Goal: Information Seeking & Learning: Learn about a topic

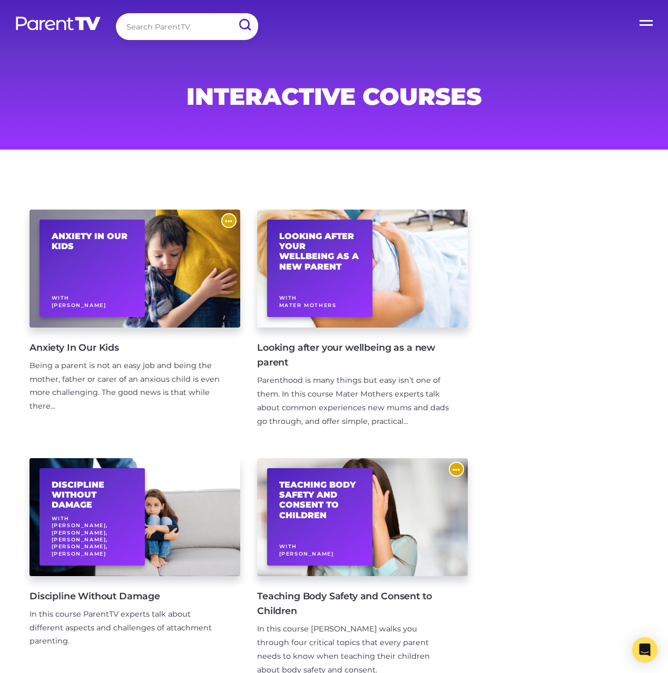
click at [206, 28] on input "search" at bounding box center [187, 26] width 142 height 27
type input "[MEDICAL_DATA]"
click at [231, 13] on input "submit" at bounding box center [244, 25] width 27 height 24
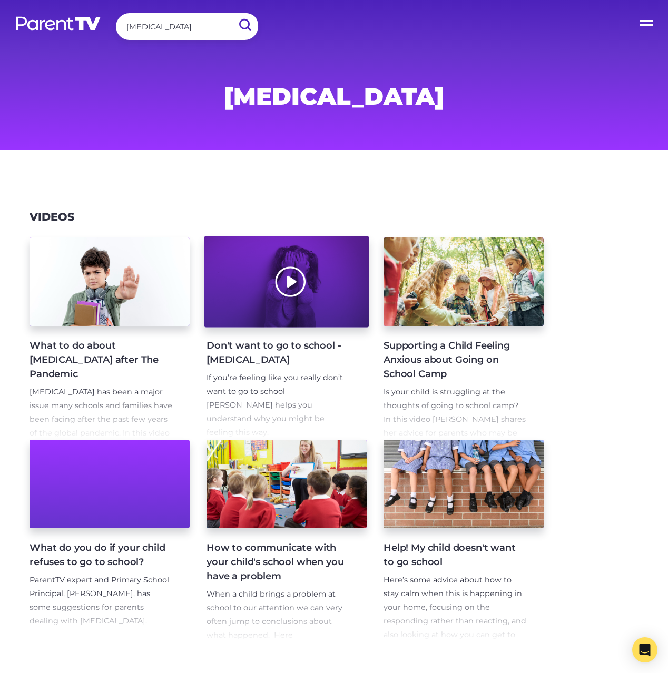
click at [290, 299] on div at bounding box center [286, 281] width 165 height 91
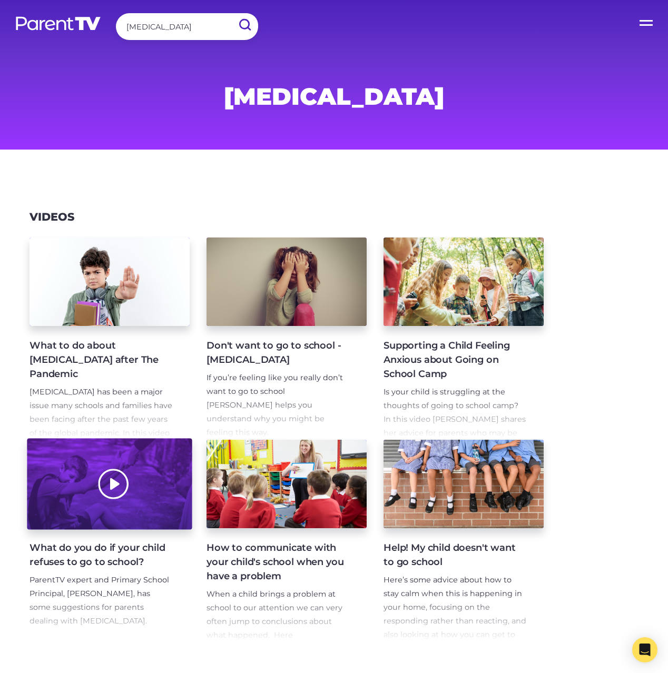
click at [105, 482] on div at bounding box center [109, 484] width 165 height 91
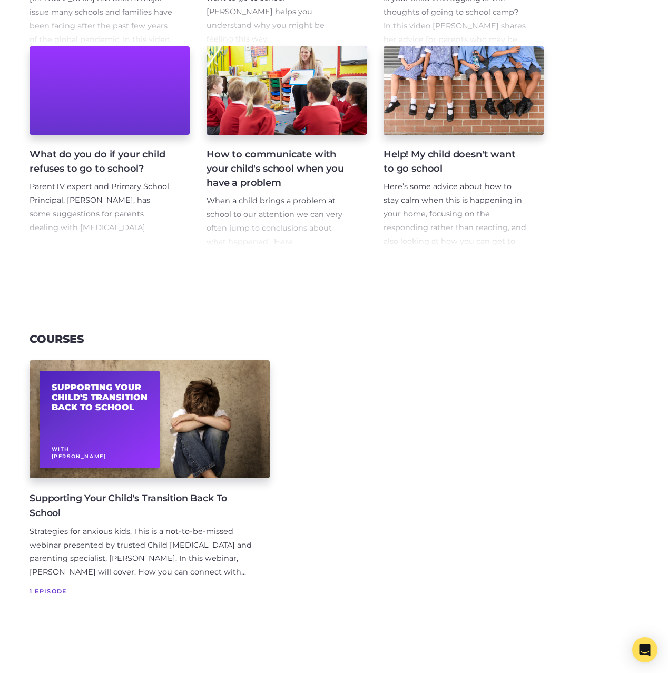
scroll to position [461, 0]
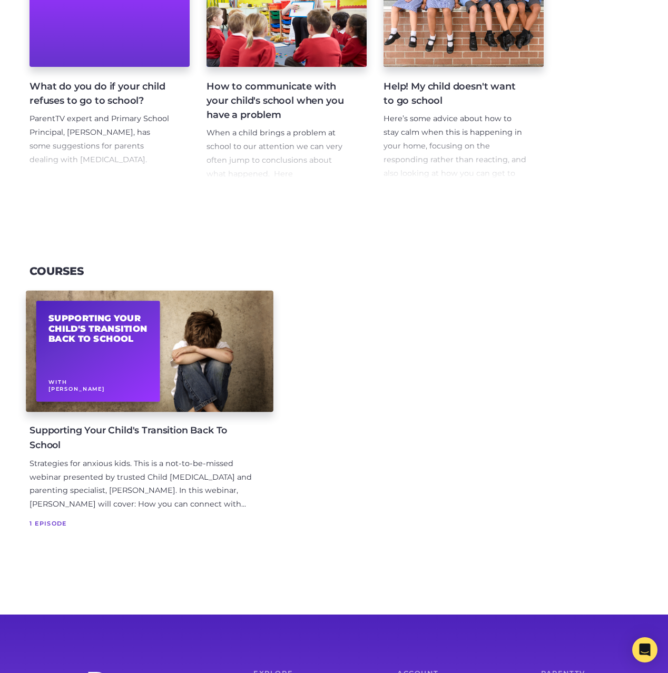
click at [122, 359] on div "Supporting Your Child's Transition Back To School With [PERSON_NAME]" at bounding box center [98, 351] width 124 height 101
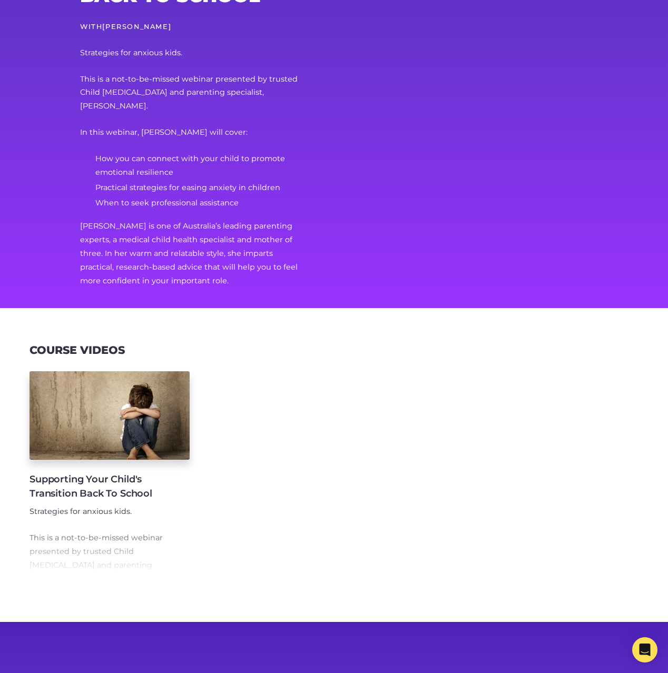
scroll to position [156, 0]
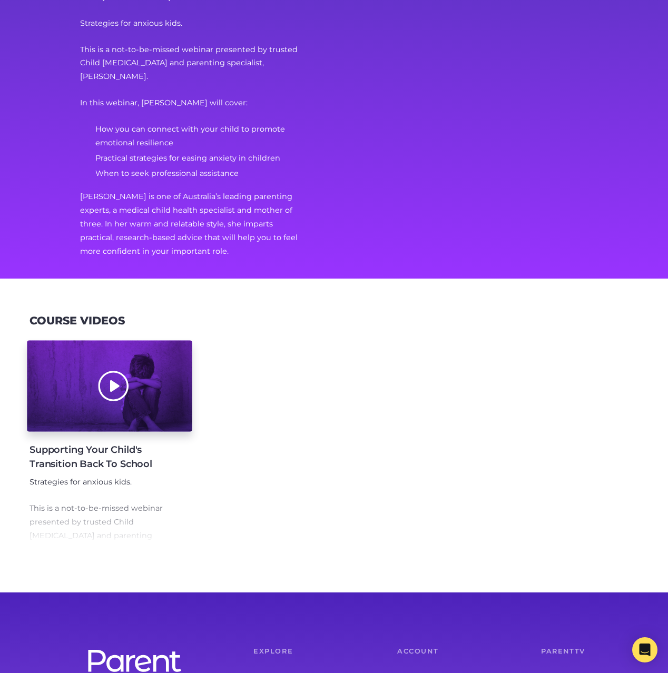
click at [58, 368] on div at bounding box center [109, 386] width 165 height 91
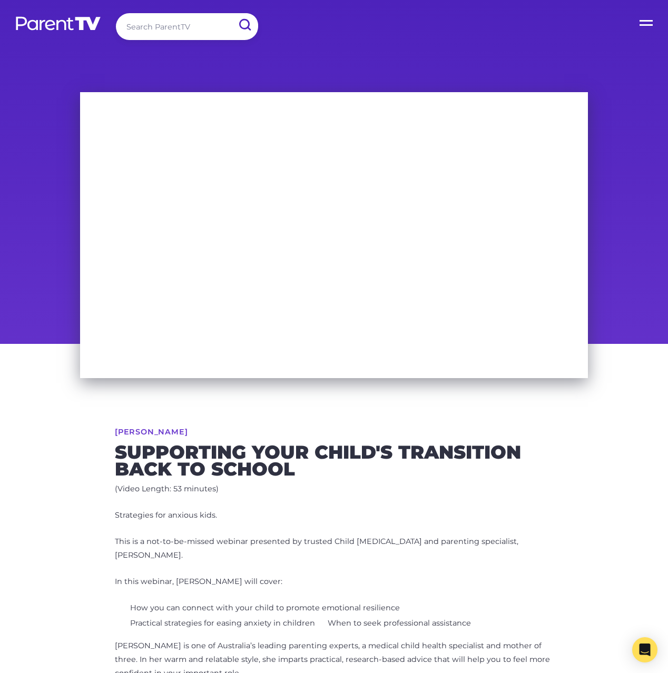
click at [409, 494] on p "(Video Length: 53 minutes)" at bounding box center [334, 489] width 438 height 14
click at [187, 27] on input "search" at bounding box center [187, 26] width 142 height 27
type input "school refusal"
click at [231, 13] on input "submit" at bounding box center [244, 25] width 27 height 24
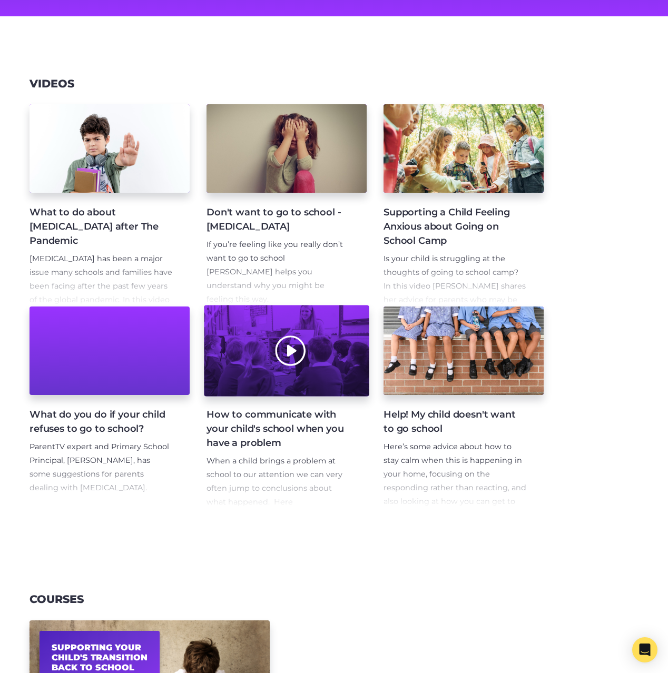
scroll to position [128, 0]
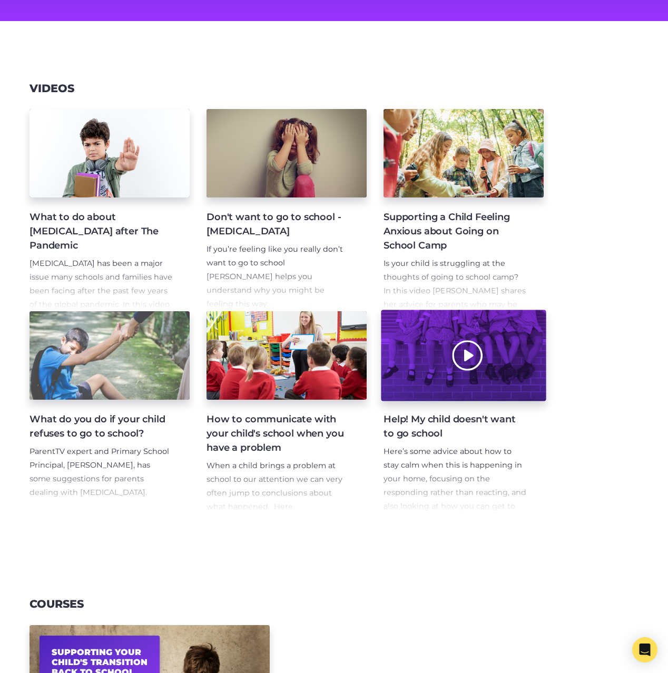
click at [534, 395] on div at bounding box center [463, 355] width 165 height 91
click at [476, 359] on div at bounding box center [463, 355] width 165 height 91
